Goal: Task Accomplishment & Management: Manage account settings

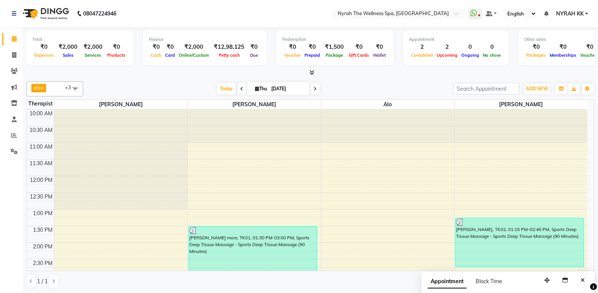
scroll to position [163, 0]
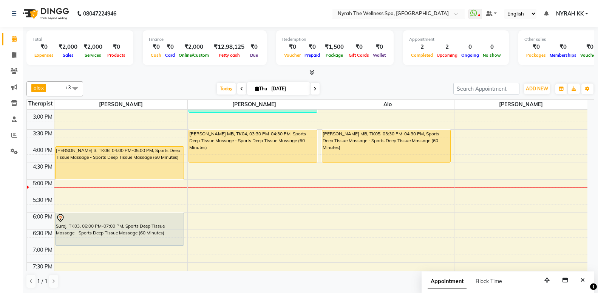
click at [463, 17] on span at bounding box center [457, 16] width 9 height 8
click at [275, 174] on div "10:00 AM 10:30 AM 11:00 AM 11:30 AM 12:00 PM 12:30 PM 1:00 PM 1:30 PM 2:00 PM 2…" at bounding box center [307, 179] width 560 height 465
select select "10349"
select select "tentative"
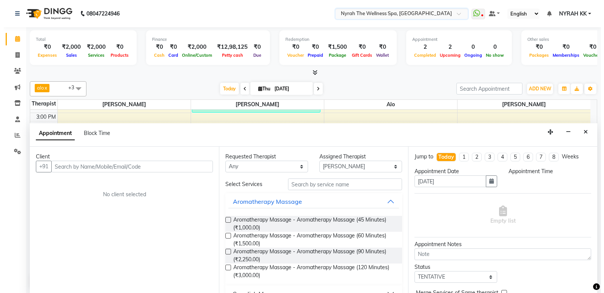
scroll to position [0, 0]
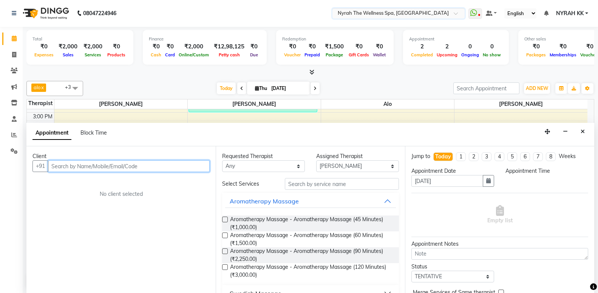
select select "1005"
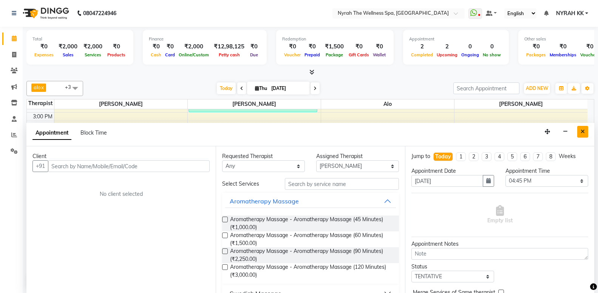
click at [583, 133] on icon "Close" at bounding box center [582, 131] width 4 height 5
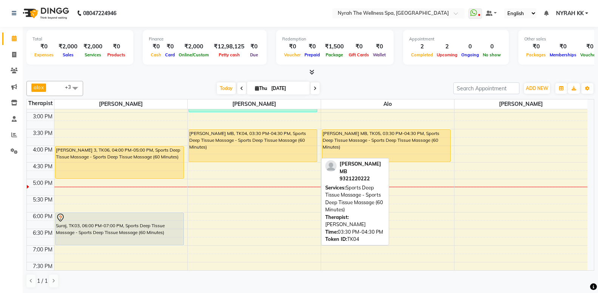
click at [290, 148] on div "[PERSON_NAME] MB, TK04, 03:30 PM-04:30 PM, Sports Deep Tissue Massage - Sports …" at bounding box center [253, 146] width 128 height 32
select select "1"
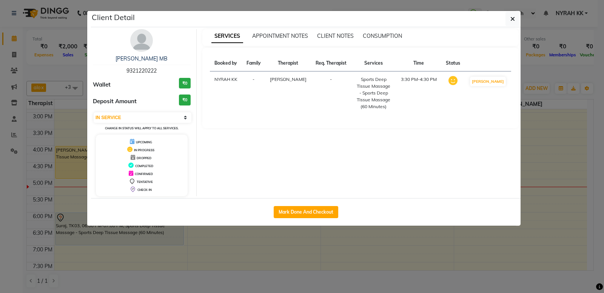
click at [297, 203] on div "Mark Done And Checkout" at bounding box center [306, 212] width 430 height 28
click at [294, 217] on button "Mark Done And Checkout" at bounding box center [306, 212] width 65 height 12
select select "555"
select select "service"
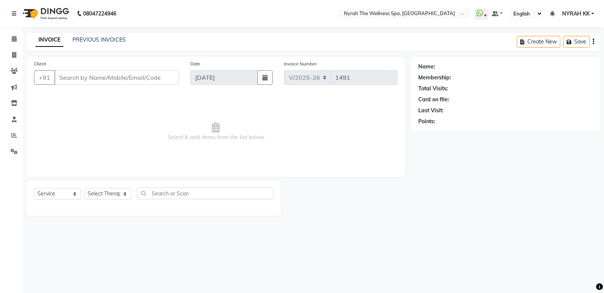
type input "93******22"
select select "10349"
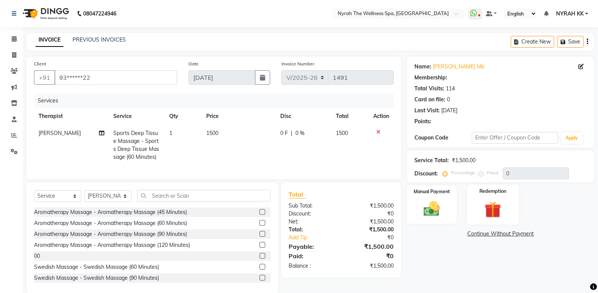
click at [507, 202] on div "Redemption" at bounding box center [493, 204] width 52 height 40
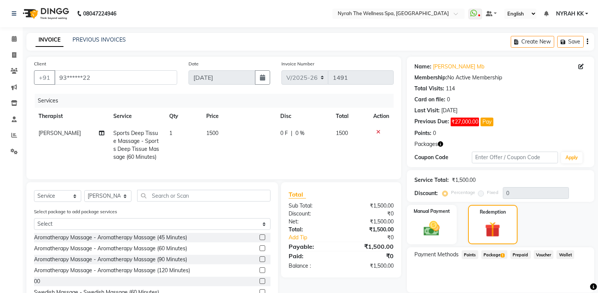
click at [491, 253] on span "Package 1" at bounding box center [494, 254] width 26 height 9
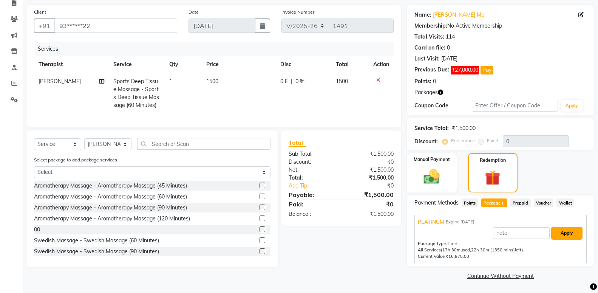
click at [562, 236] on button "Apply" at bounding box center [566, 233] width 31 height 13
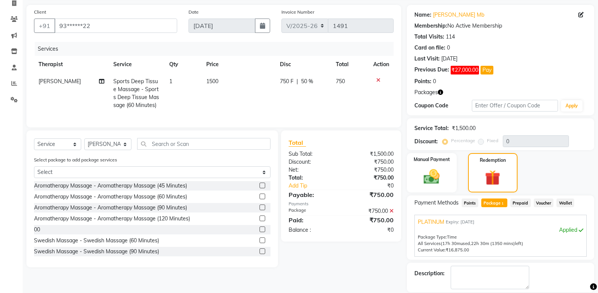
scroll to position [88, 0]
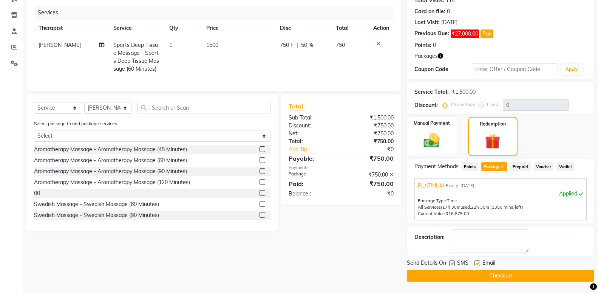
click at [453, 264] on label at bounding box center [452, 263] width 6 height 6
click at [453, 264] on input "checkbox" at bounding box center [451, 263] width 5 height 5
checkbox input "false"
click at [441, 278] on button "Checkout" at bounding box center [500, 276] width 187 height 12
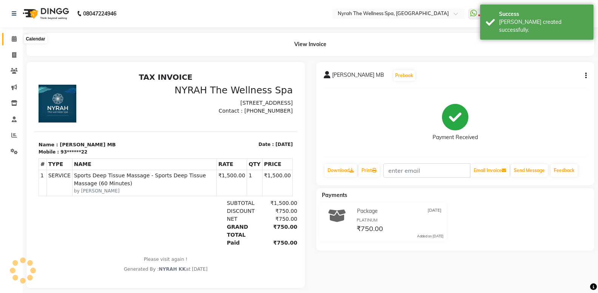
click at [15, 37] on icon at bounding box center [14, 39] width 5 height 6
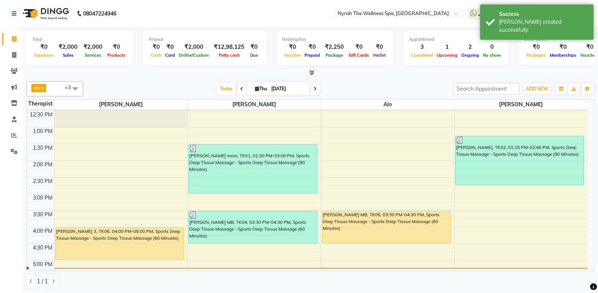
scroll to position [163, 0]
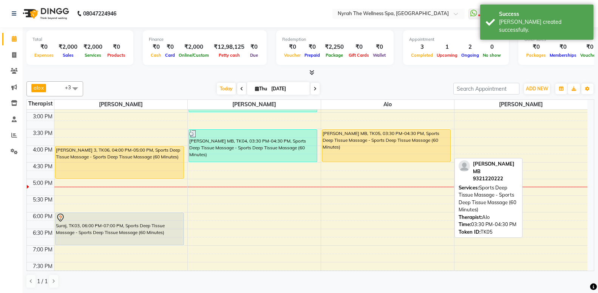
click at [365, 136] on div "[PERSON_NAME] MB, TK05, 03:30 PM-04:30 PM, Sports Deep Tissue Massage - Sports …" at bounding box center [386, 146] width 128 height 32
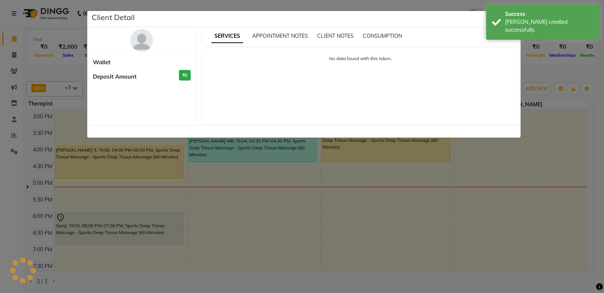
select select "1"
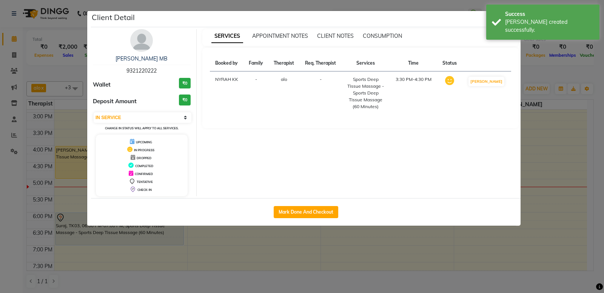
click at [324, 214] on button "Mark Done And Checkout" at bounding box center [306, 212] width 65 height 12
select select "555"
select select "service"
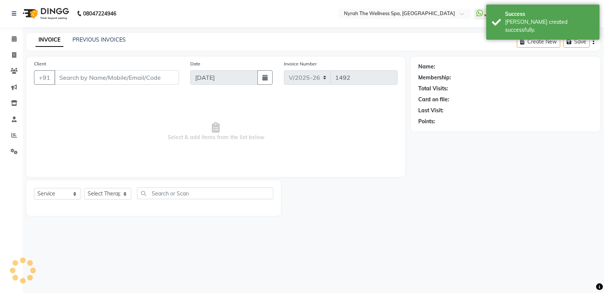
click at [493, 211] on div "Name: Membership: Total Visits: Card on file: Last Visit: Points:" at bounding box center [508, 136] width 195 height 159
type input "93******22"
select select "64211"
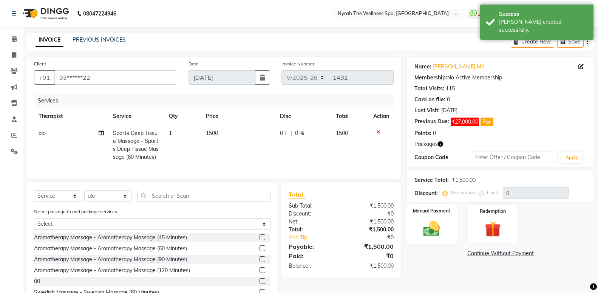
click at [439, 223] on img at bounding box center [431, 228] width 27 height 19
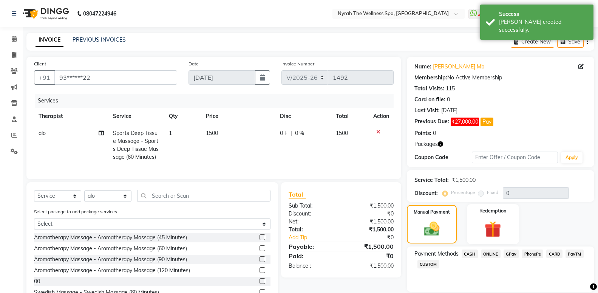
click at [482, 220] on img at bounding box center [492, 229] width 27 height 21
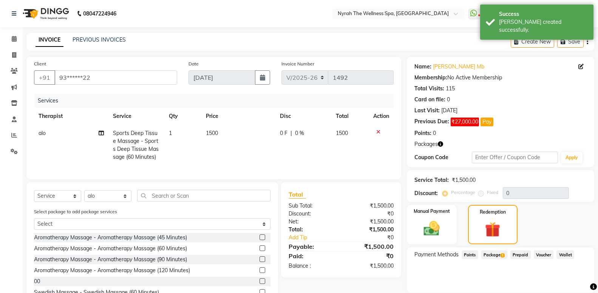
click at [493, 254] on span "Package 1" at bounding box center [494, 254] width 26 height 9
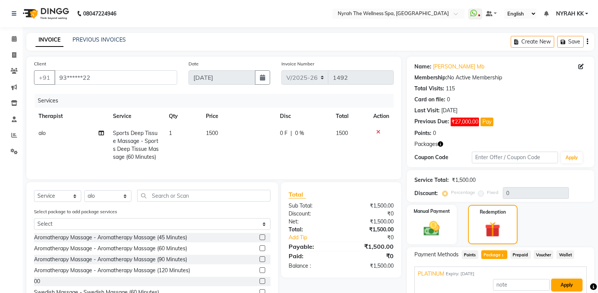
scroll to position [52, 0]
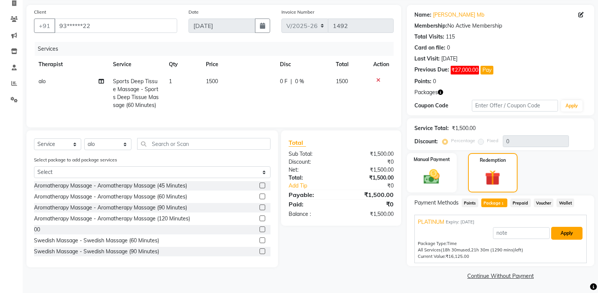
click at [569, 237] on button "Apply" at bounding box center [566, 233] width 31 height 13
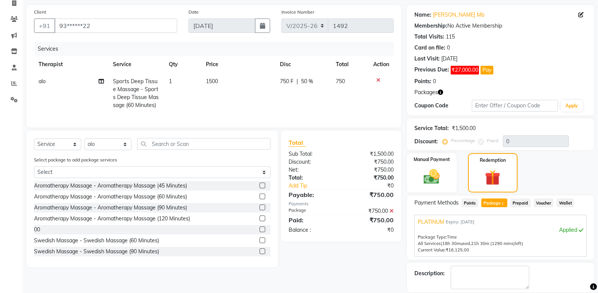
scroll to position [88, 0]
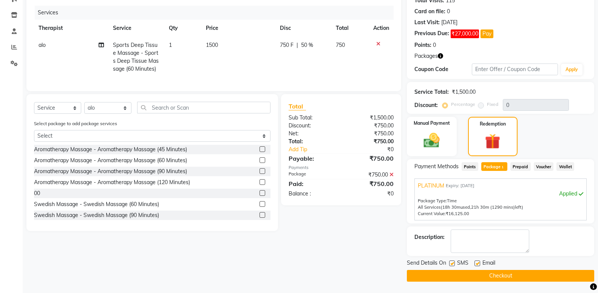
click at [453, 264] on label at bounding box center [452, 263] width 6 height 6
click at [453, 264] on input "checkbox" at bounding box center [451, 263] width 5 height 5
checkbox input "false"
click at [448, 275] on button "Checkout" at bounding box center [500, 276] width 187 height 12
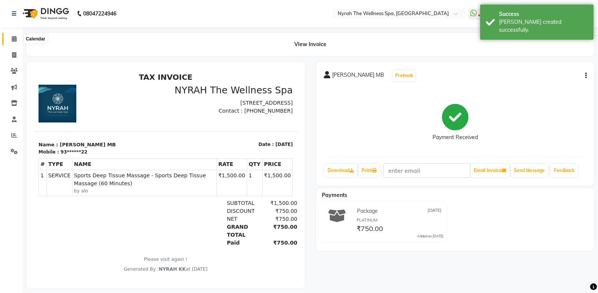
click at [17, 39] on icon at bounding box center [14, 39] width 5 height 6
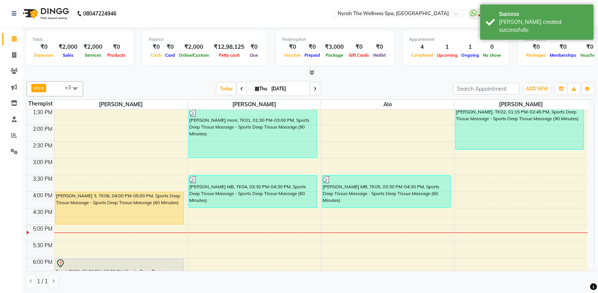
scroll to position [122, 0]
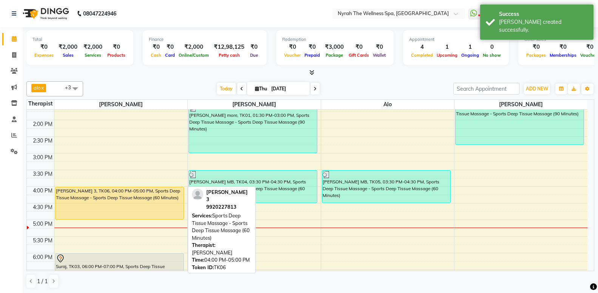
click at [121, 206] on div "[PERSON_NAME] 3, TK06, 04:00 PM-05:00 PM, Sports Deep Tissue Massage - Sports D…" at bounding box center [120, 203] width 128 height 32
select select "1"
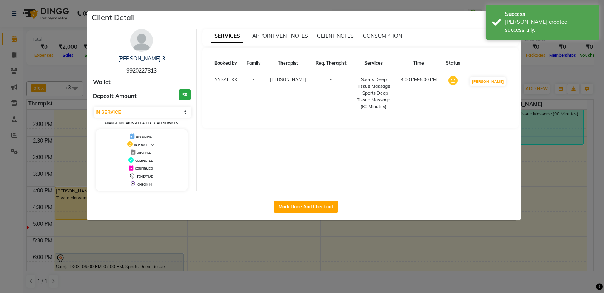
click at [305, 199] on div "Mark Done And Checkout" at bounding box center [306, 207] width 430 height 28
click at [304, 203] on button "Mark Done And Checkout" at bounding box center [306, 206] width 65 height 12
select select "555"
select select "service"
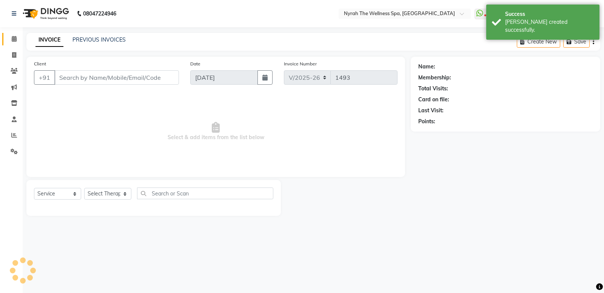
type input "99******13"
select select "10323"
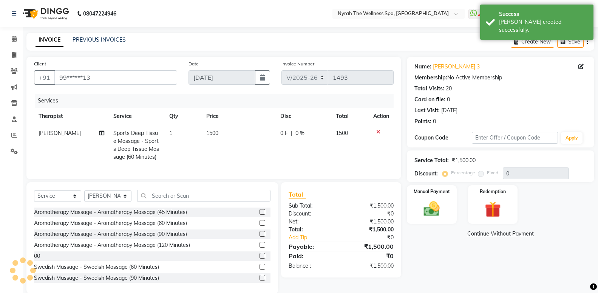
click at [424, 196] on div "Manual Payment" at bounding box center [432, 204] width 50 height 39
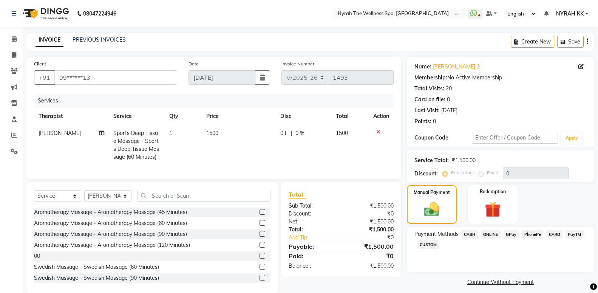
click at [471, 236] on span "CASH" at bounding box center [469, 234] width 16 height 9
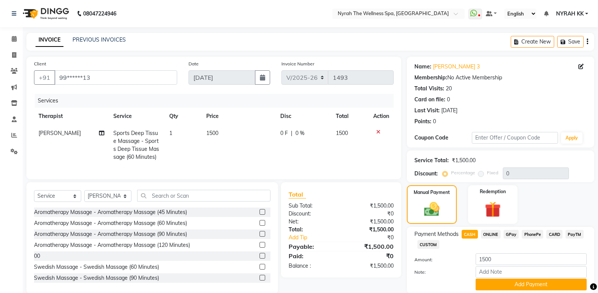
scroll to position [27, 0]
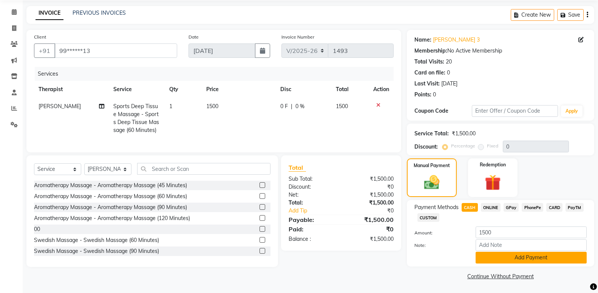
click at [546, 258] on button "Add Payment" at bounding box center [530, 257] width 111 height 12
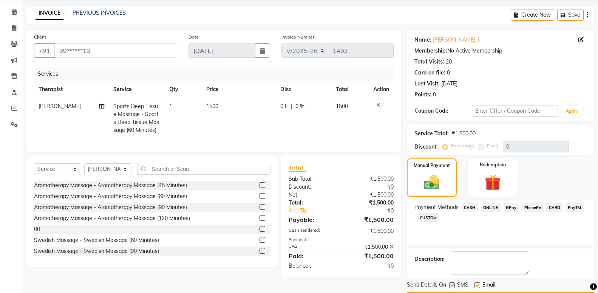
click at [450, 291] on button "Checkout" at bounding box center [500, 297] width 187 height 12
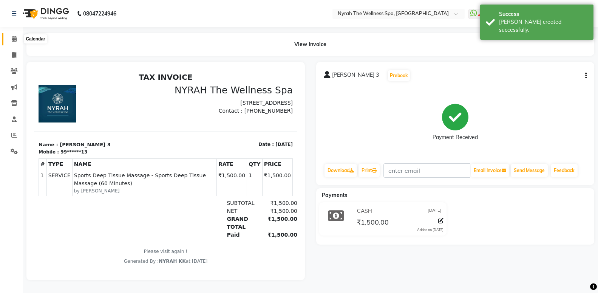
click at [12, 40] on icon at bounding box center [14, 39] width 5 height 6
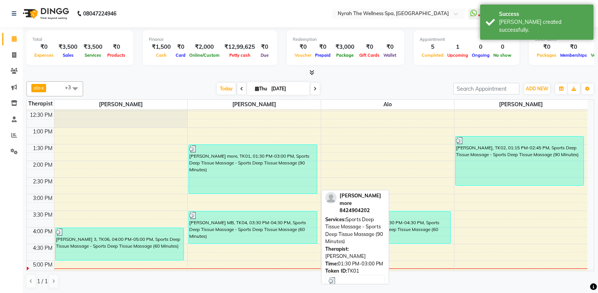
scroll to position [122, 0]
